Goal: Task Accomplishment & Management: Manage account settings

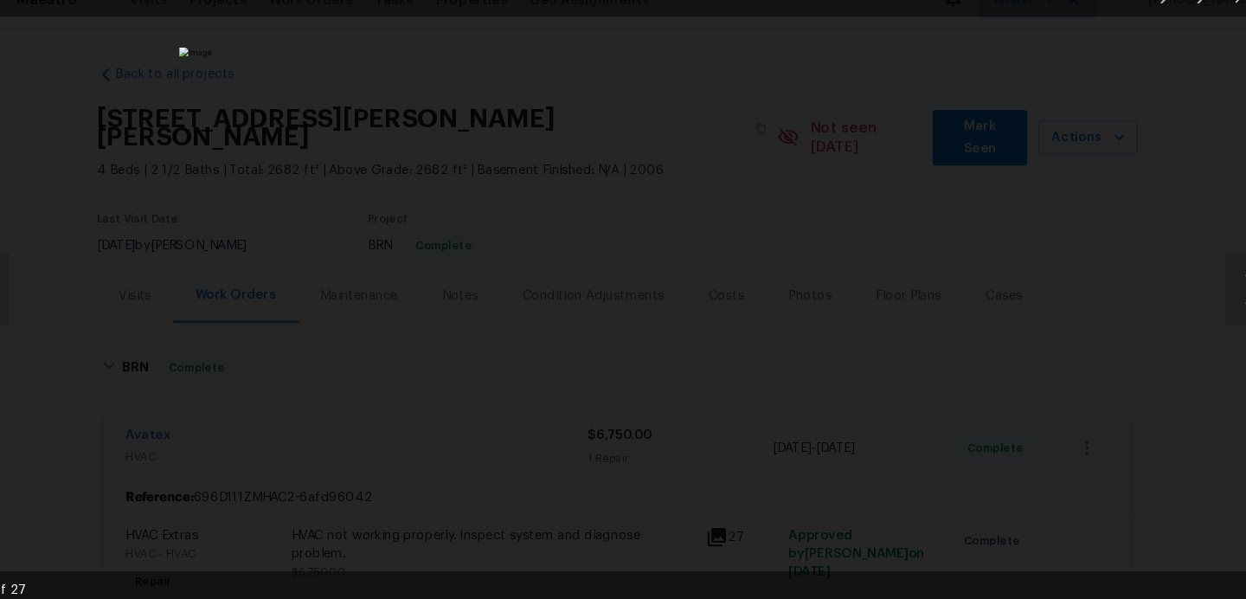
scroll to position [100, 0]
